Goal: Information Seeking & Learning: Learn about a topic

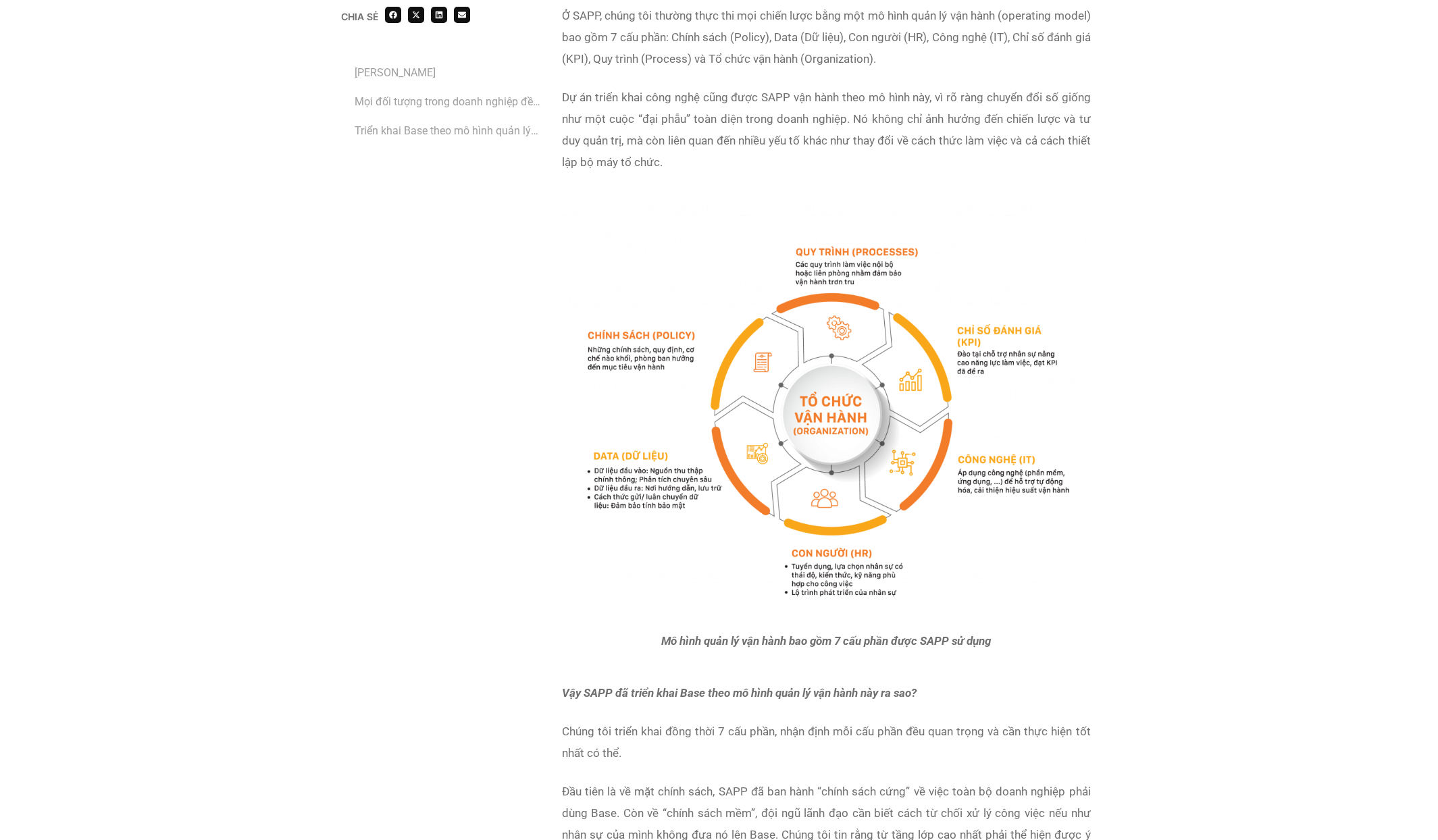
click at [1073, 169] on span "Dự án triển khai công nghệ cũng được SAPP vận hành theo mô hình này, vì rõ ràng…" at bounding box center [826, 129] width 528 height 78
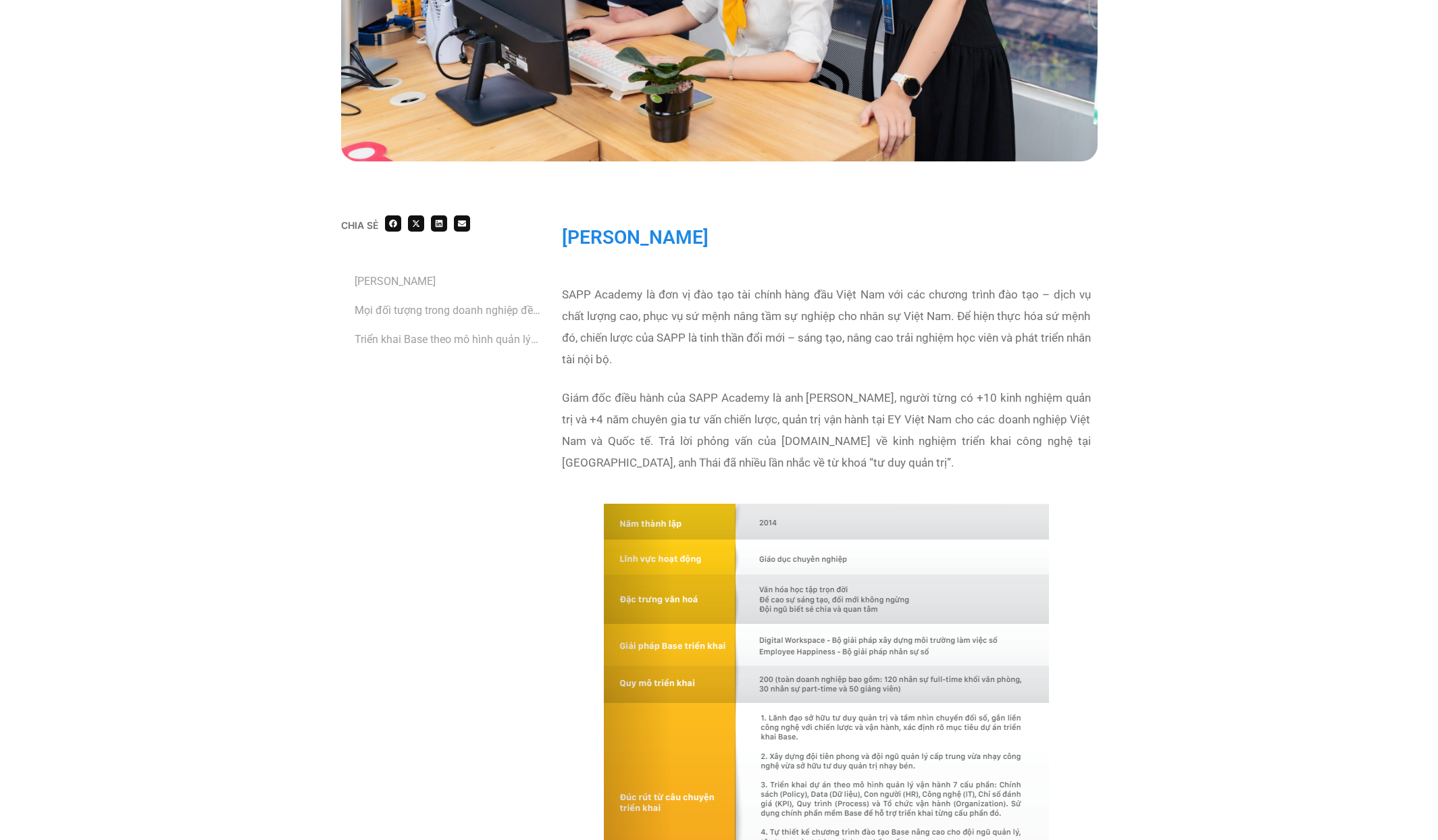
scroll to position [710, 0]
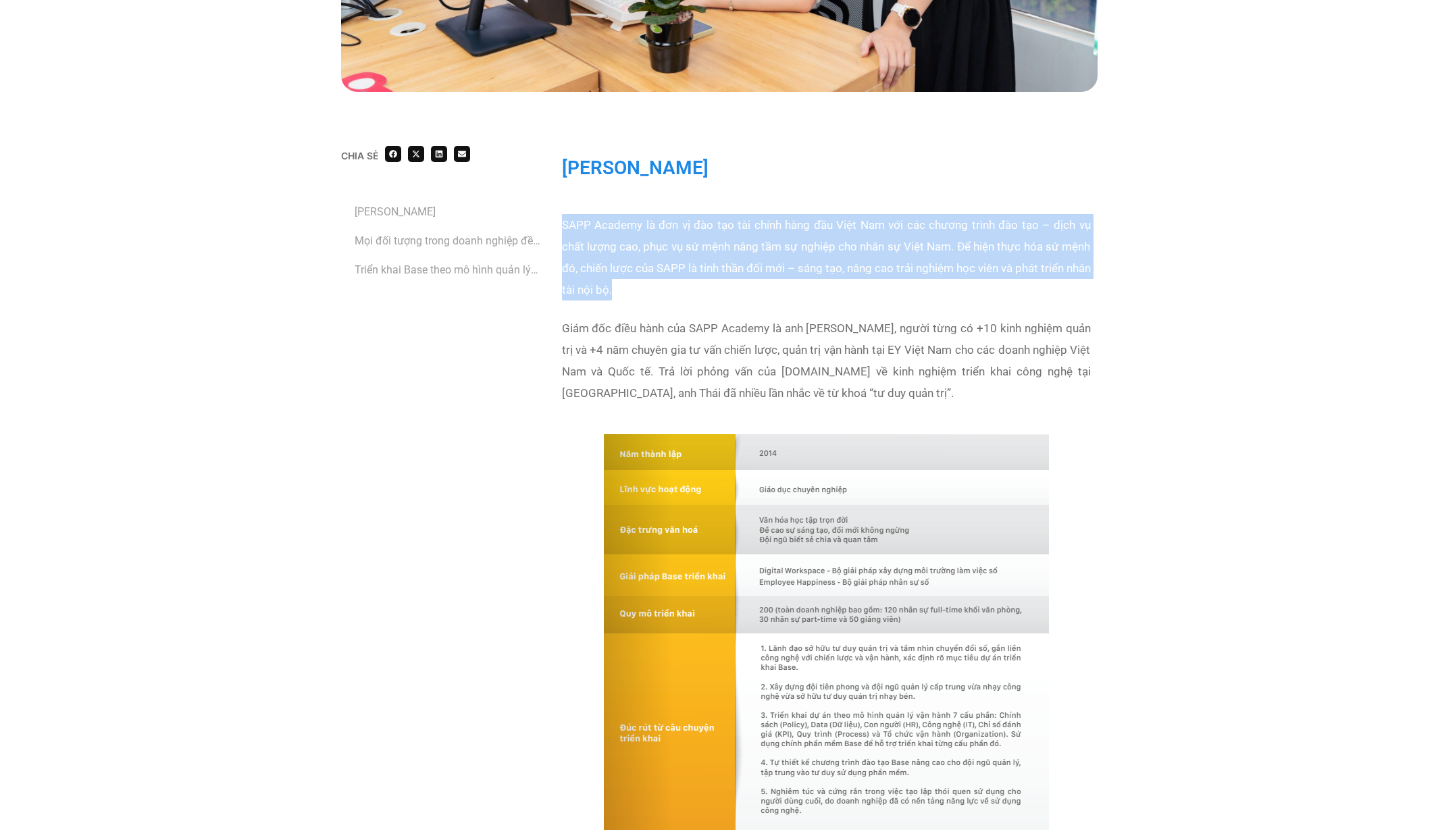
drag, startPoint x: 560, startPoint y: 224, endPoint x: 731, endPoint y: 281, distance: 180.2
click at [731, 281] on div "SAPP Academy là đơn vị đào tạo tài chính hàng đầu Việt Nam với các chương trình…" at bounding box center [826, 316] width 542 height 220
copy span "SAPP Academy là đơn vị đào tạo tài chính hàng đầu Việt Nam với các chương trình…"
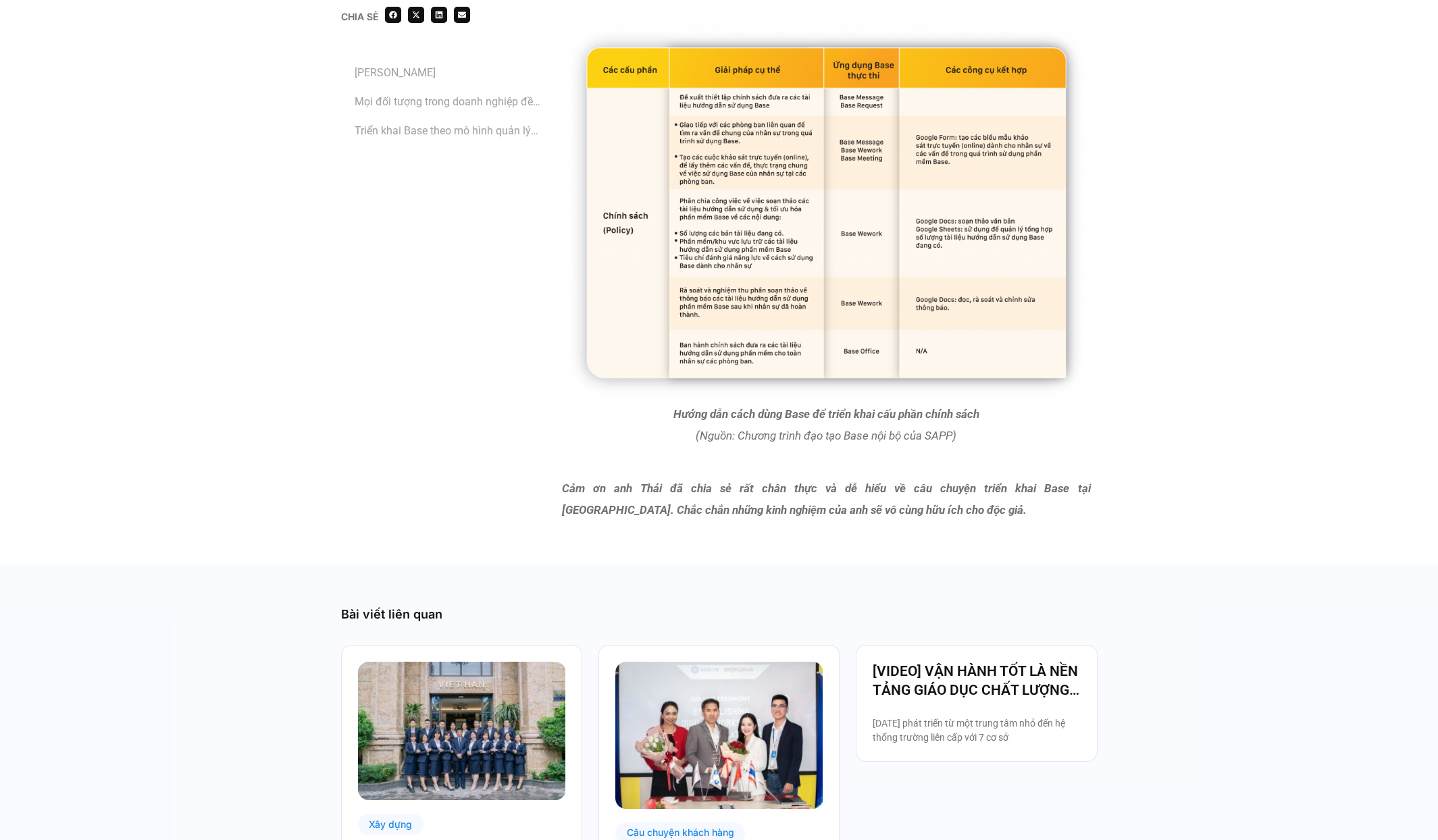
scroll to position [6796, 0]
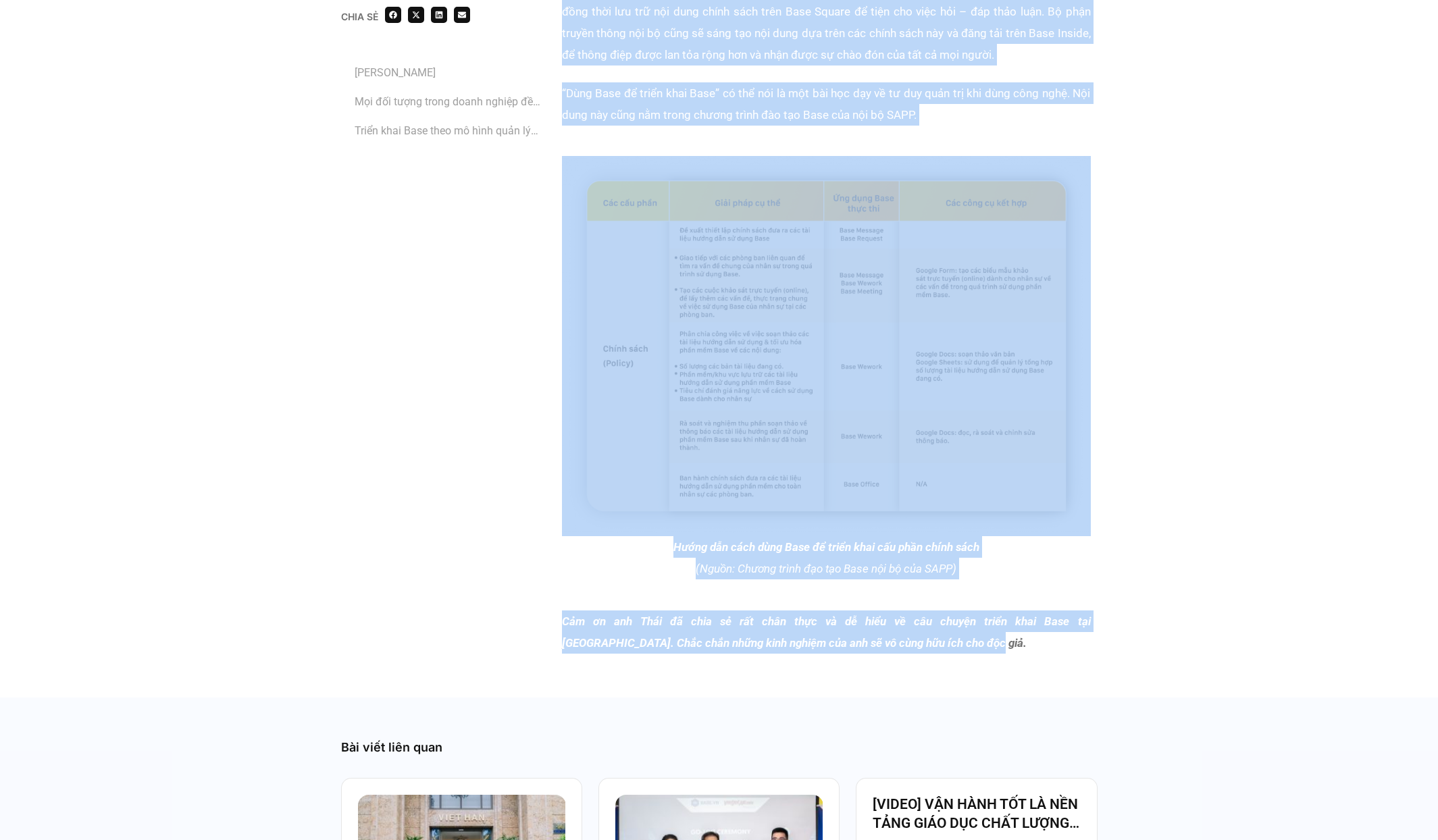
drag, startPoint x: 929, startPoint y: 729, endPoint x: 611, endPoint y: 54, distance: 746.2
drag, startPoint x: 611, startPoint y: 54, endPoint x: 615, endPoint y: 92, distance: 38.2
click at [603, 62] on span "Sau khi chính sách đã hoàn thiện, người có quyền sẽ ban hành nó chính thức trên…" at bounding box center [826, 22] width 528 height 78
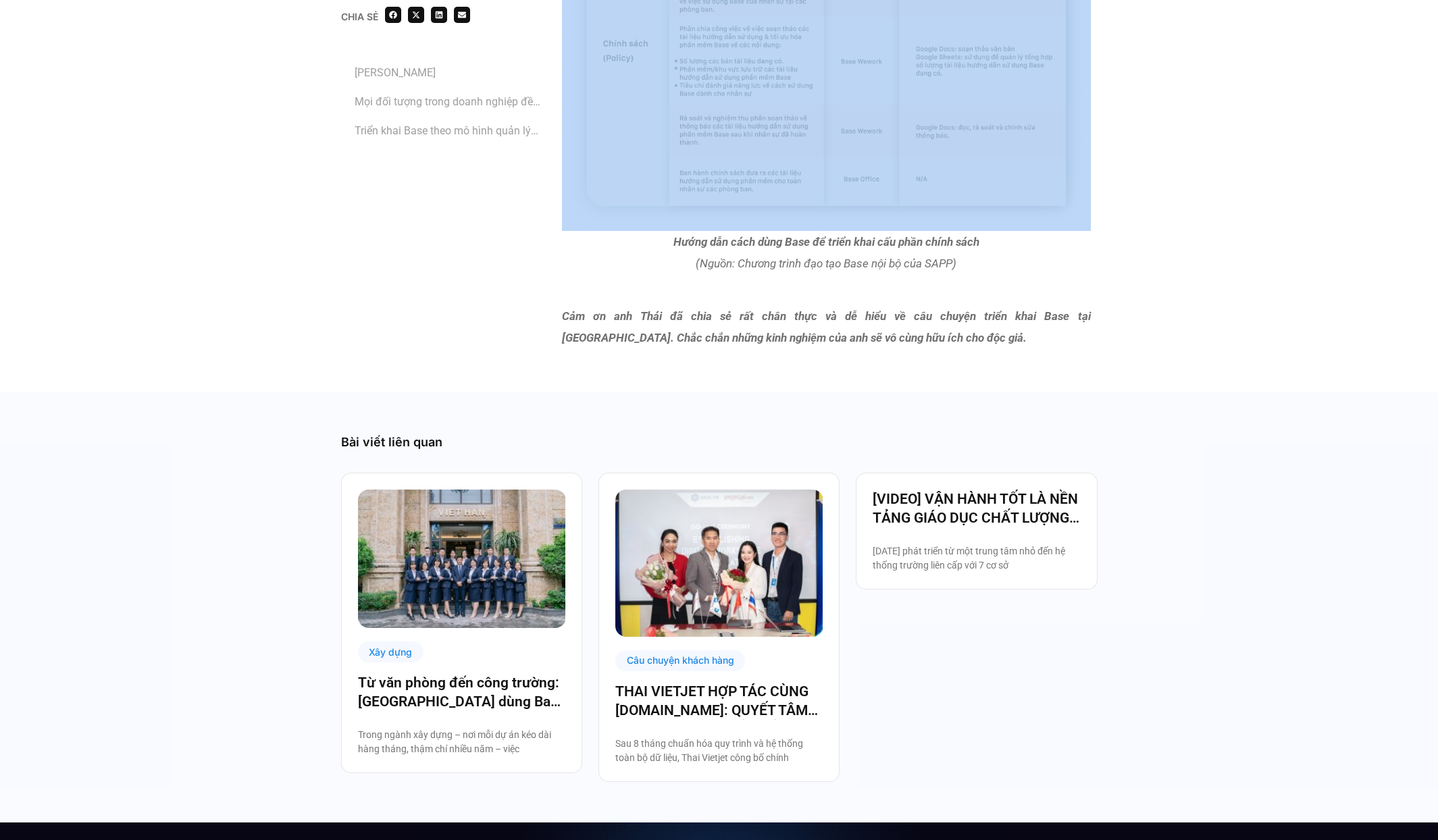
scroll to position [7092, 0]
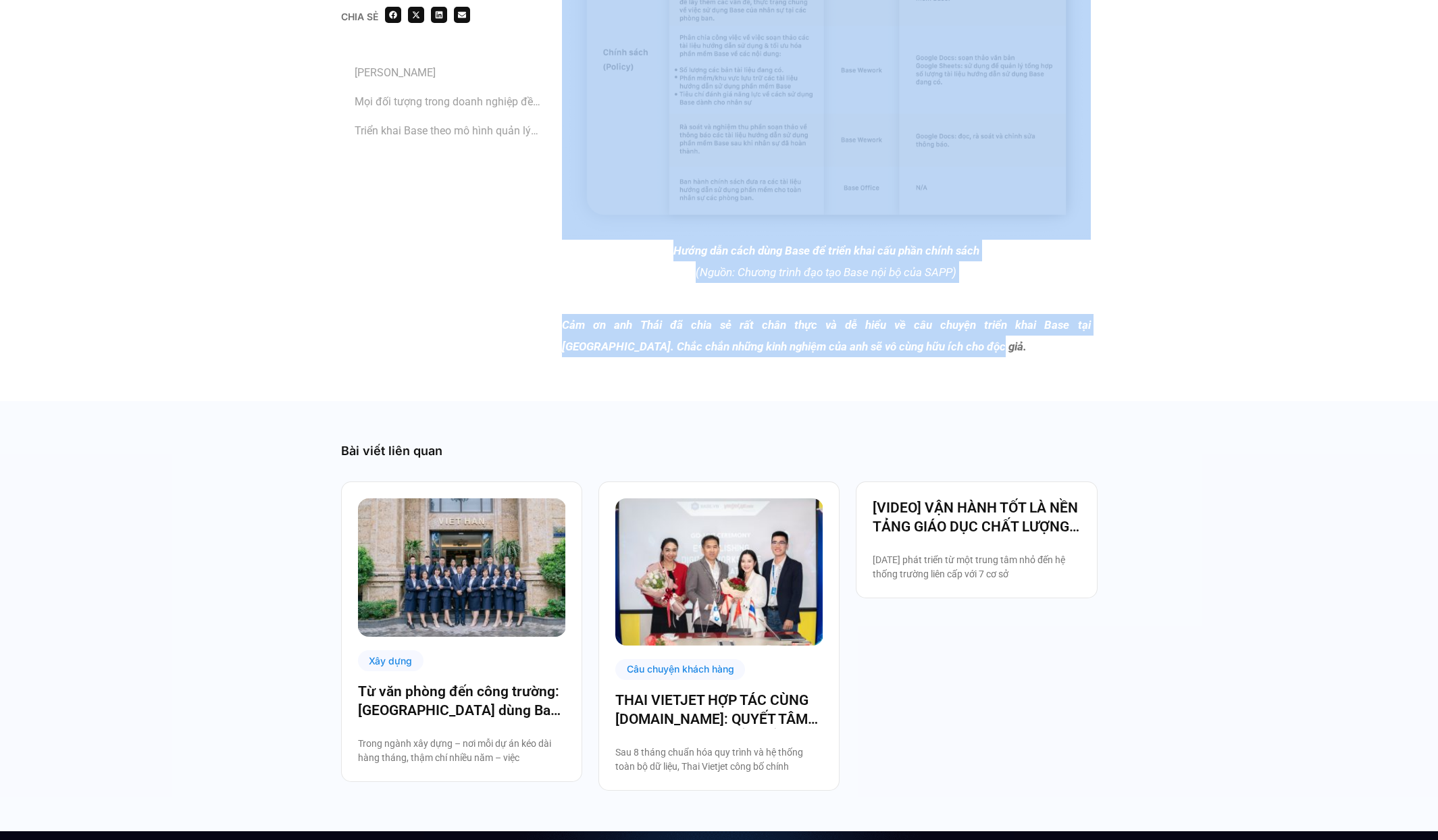
drag, startPoint x: 564, startPoint y: 376, endPoint x: 971, endPoint y: 437, distance: 411.5
copy div "LORE Ipsumdo si ame co adi eli sed doeiu temp inc Utla Etd mag ali enimad minim…"
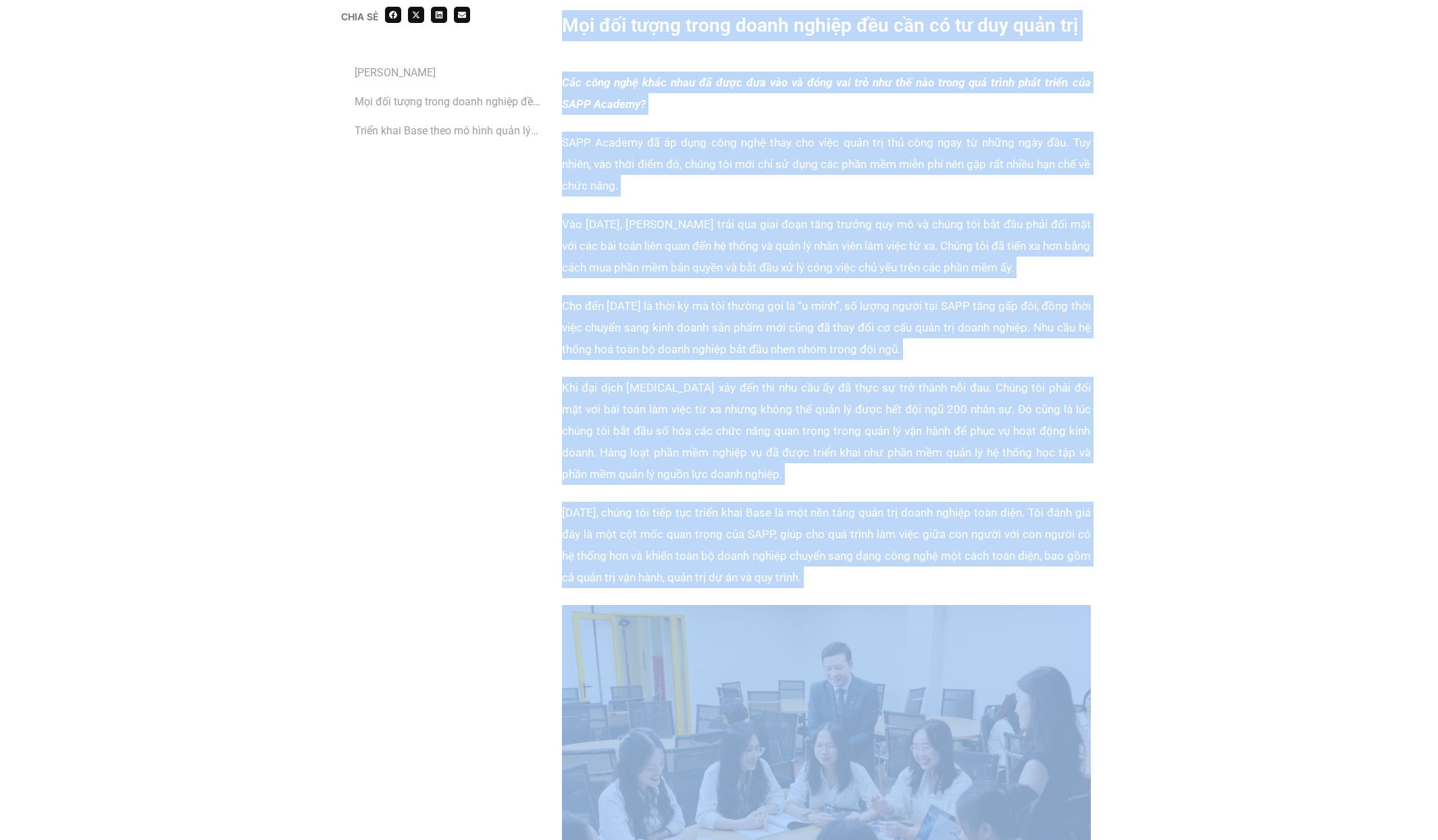
scroll to position [1046, 0]
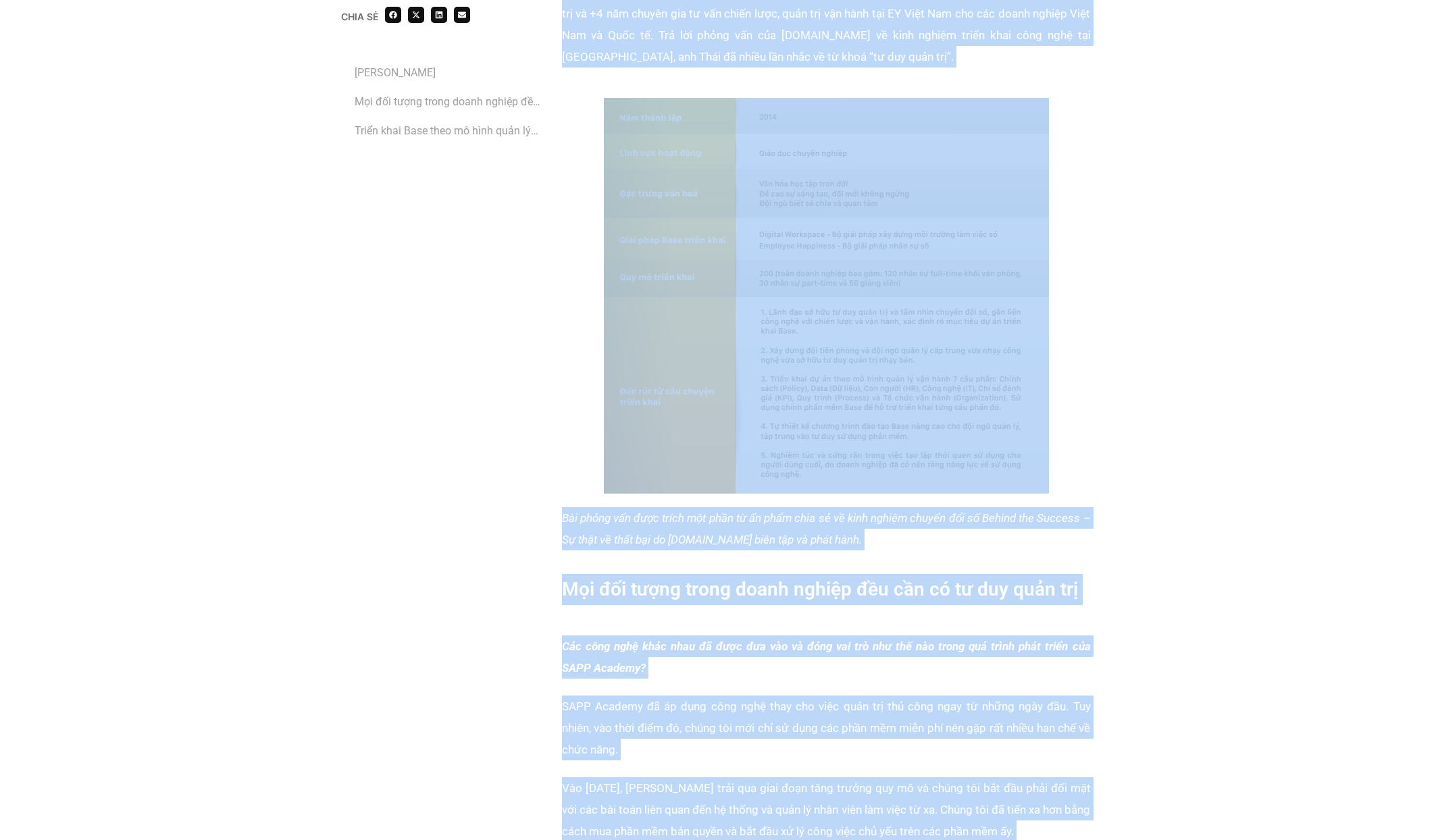
click at [880, 611] on div "Mọi đối tượng trong doanh nghiệp đều cần có tư duy quản trị" at bounding box center [826, 598] width 528 height 48
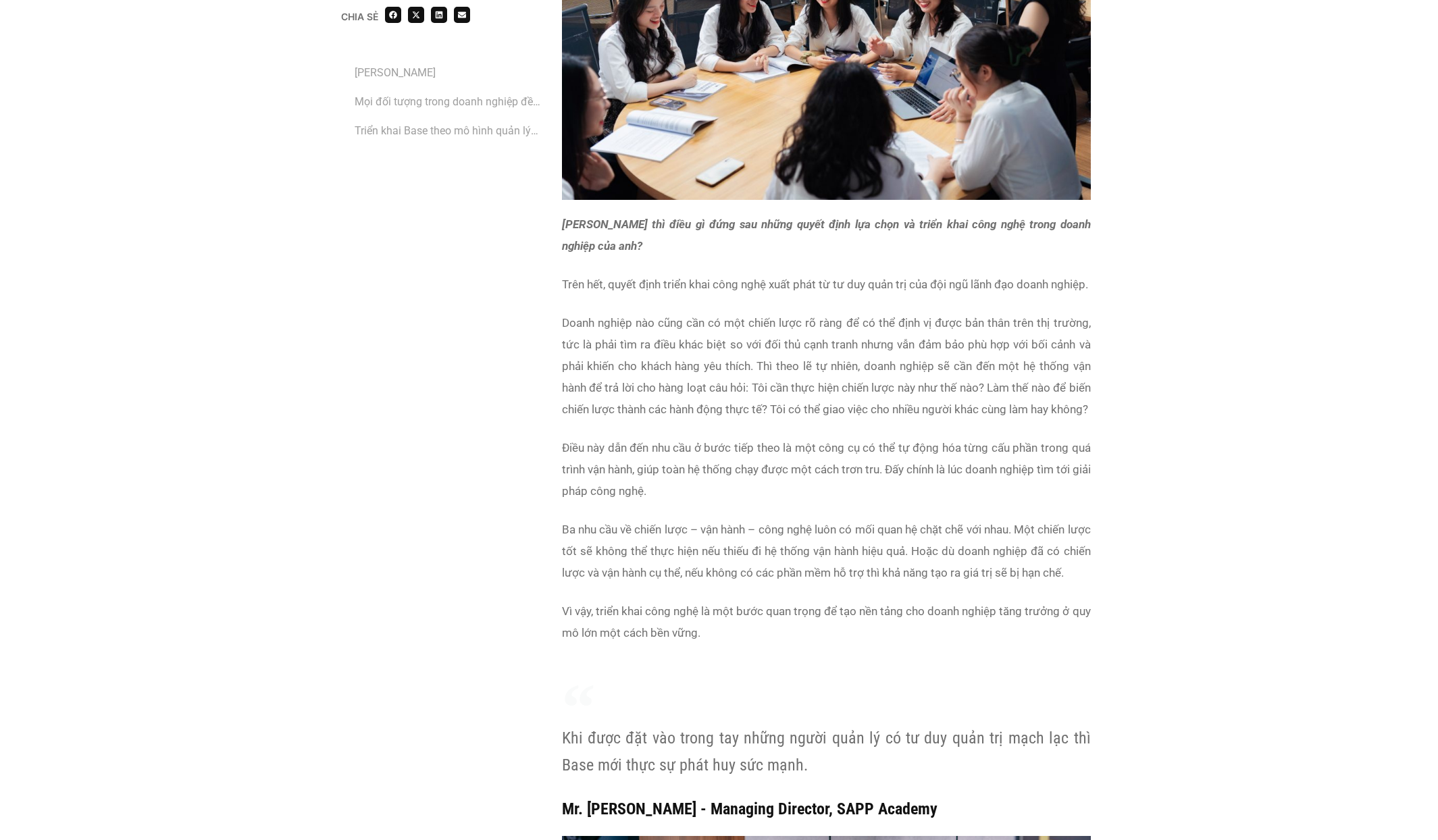
scroll to position [2395, 0]
